Goal: Use online tool/utility

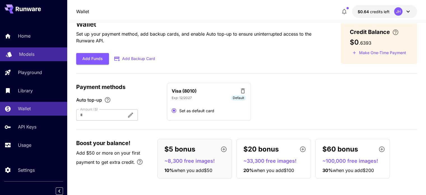
click at [25, 53] on p "Models" at bounding box center [26, 54] width 15 height 7
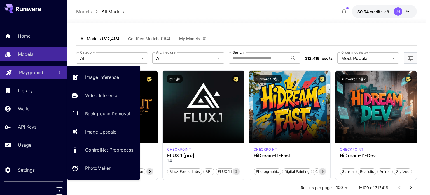
click at [26, 75] on p "Playground" at bounding box center [31, 72] width 24 height 7
